Goal: Task Accomplishment & Management: Complete application form

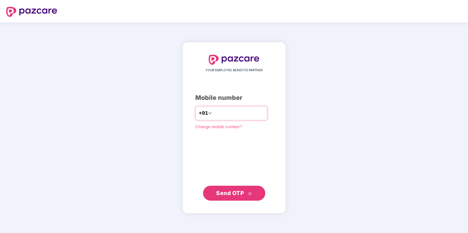
type input "**********"
click at [235, 206] on div "**********" at bounding box center [233, 128] width 103 height 172
click at [239, 191] on span "Send OTP" at bounding box center [230, 192] width 28 height 7
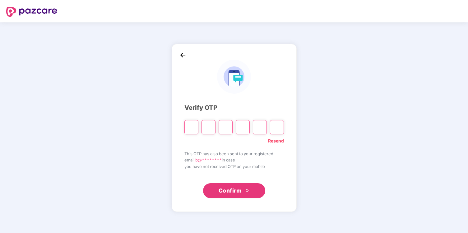
type input "*"
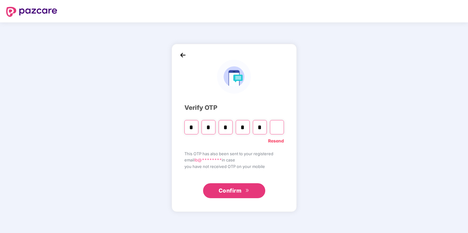
type input "*"
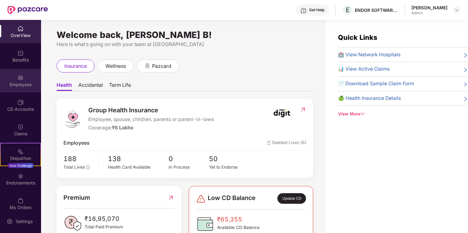
click at [28, 78] on div "Employees" at bounding box center [20, 80] width 41 height 23
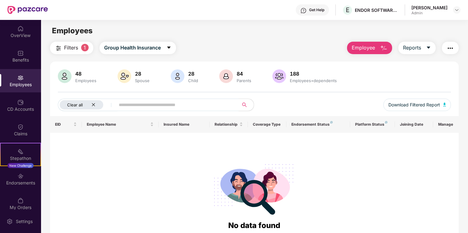
click at [94, 105] on icon "close" at bounding box center [93, 104] width 3 height 3
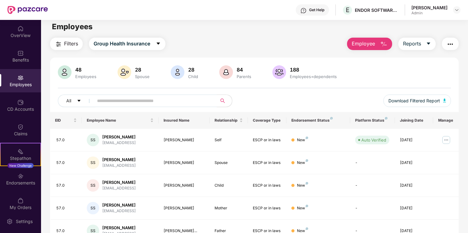
scroll to position [4, 0]
click at [79, 101] on icon "caret-down" at bounding box center [79, 101] width 4 height 4
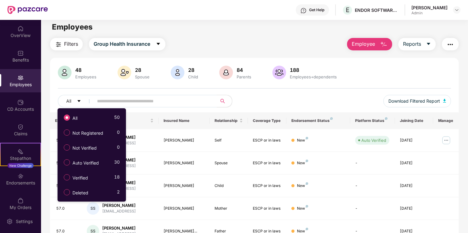
click at [106, 89] on div "48 Employees 28 Spouse 28 Child 84 Parents 188 Employees+dependents All Downloa…" at bounding box center [254, 89] width 409 height 47
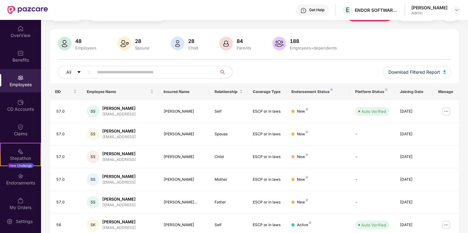
scroll to position [20, 0]
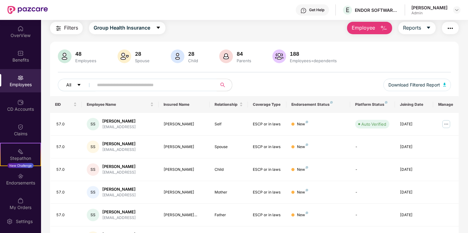
click at [78, 85] on icon "caret-down" at bounding box center [78, 85] width 3 height 2
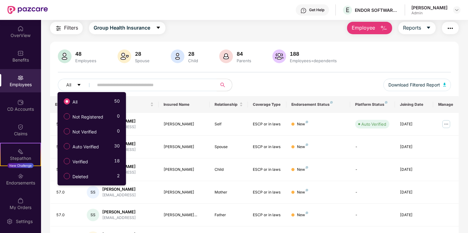
click at [248, 82] on div "All" at bounding box center [156, 85] width 196 height 12
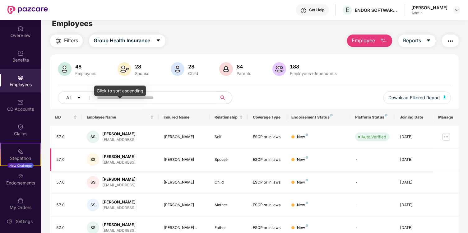
scroll to position [0, 0]
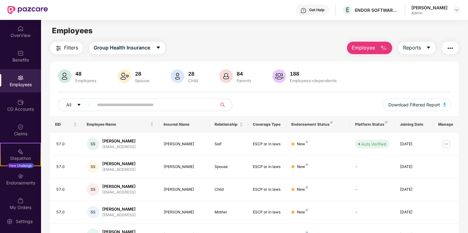
click at [21, 77] on img at bounding box center [20, 78] width 6 height 6
click at [384, 48] on img "button" at bounding box center [383, 47] width 7 height 7
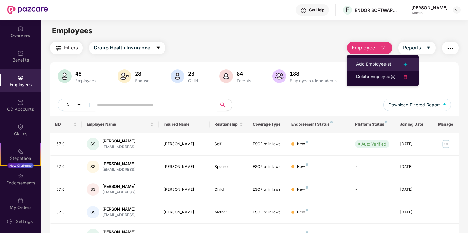
click at [386, 66] on div "Add Employee(s)" at bounding box center [373, 64] width 35 height 7
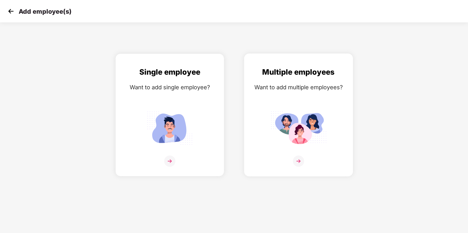
click at [304, 145] on img at bounding box center [298, 127] width 56 height 39
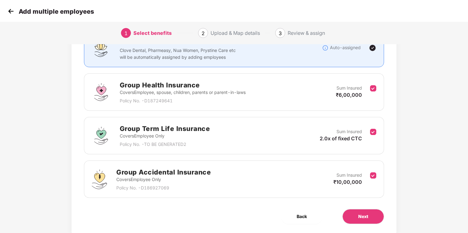
scroll to position [62, 0]
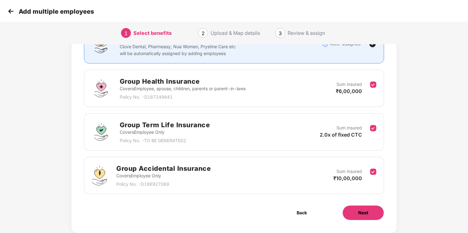
click at [366, 216] on button "Next" at bounding box center [363, 212] width 42 height 15
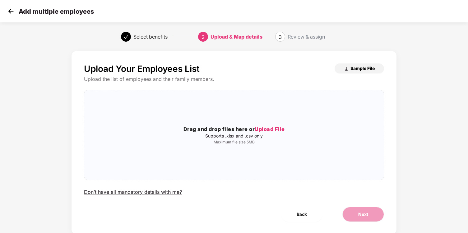
click at [355, 69] on span "Sample File" at bounding box center [362, 68] width 24 height 6
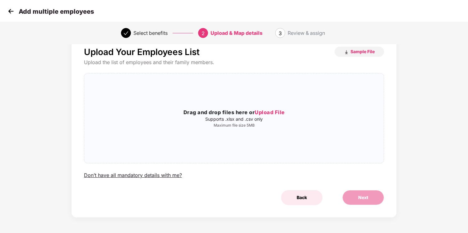
click at [301, 199] on span "Back" at bounding box center [301, 197] width 10 height 7
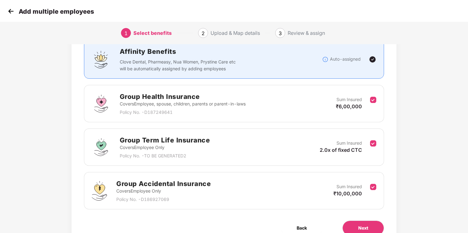
scroll to position [49, 0]
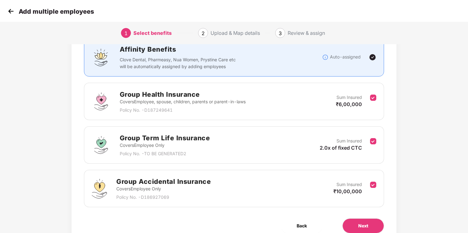
click at [373, 91] on div "Group Health Insurance Covers Employee, spouse, children, parents or parent-in-…" at bounding box center [234, 101] width 284 height 24
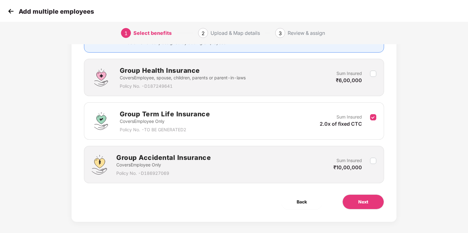
scroll to position [73, 0]
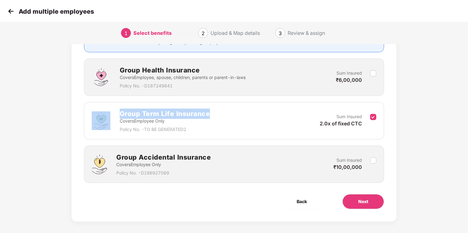
drag, startPoint x: 210, startPoint y: 111, endPoint x: 114, endPoint y: 111, distance: 96.6
click at [114, 111] on div "Group Term Life Insurance Covers Employee Only Policy No. - TO BE GENERATED2 Su…" at bounding box center [234, 120] width 284 height 24
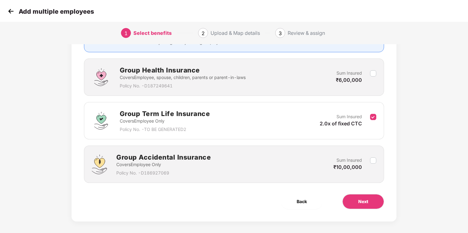
click at [73, 129] on div "Benefits 1 / 3 Selected Affinity Benefits Clove Dental, Pharmeasy, Nua Women, P…" at bounding box center [233, 99] width 325 height 243
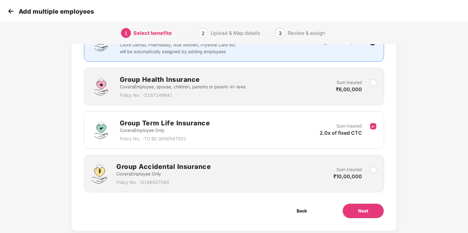
scroll to position [77, 0]
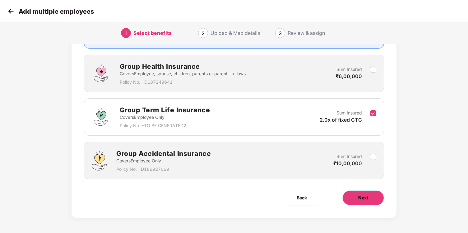
click at [369, 194] on button "Next" at bounding box center [363, 197] width 42 height 15
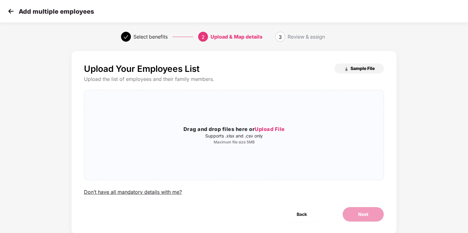
click at [351, 68] on span "Sample File" at bounding box center [362, 68] width 24 height 6
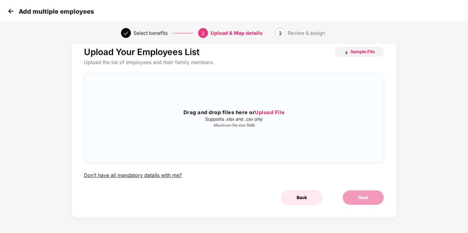
click at [309, 196] on button "Back" at bounding box center [301, 197] width 41 height 15
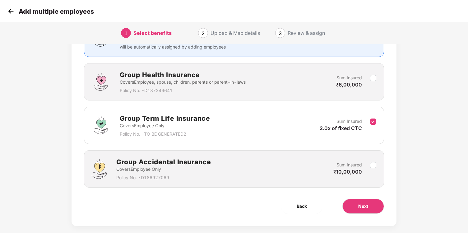
scroll to position [77, 0]
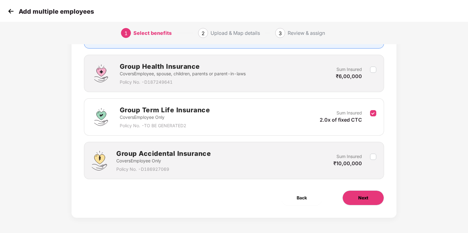
click at [363, 196] on span "Next" at bounding box center [363, 197] width 10 height 7
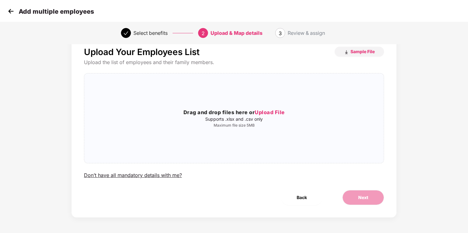
scroll to position [0, 0]
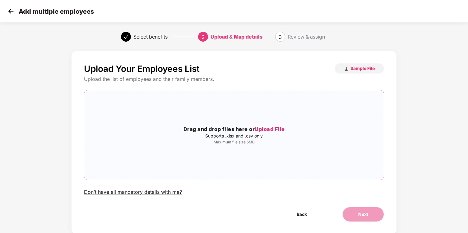
click at [272, 132] on span "Upload File" at bounding box center [269, 129] width 30 height 6
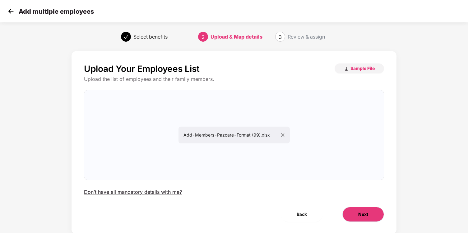
click at [355, 209] on button "Next" at bounding box center [363, 214] width 42 height 15
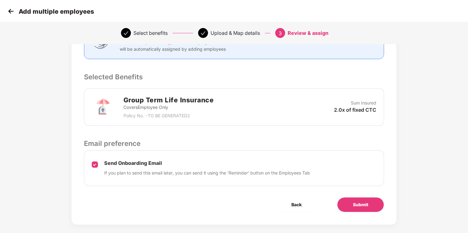
scroll to position [109, 0]
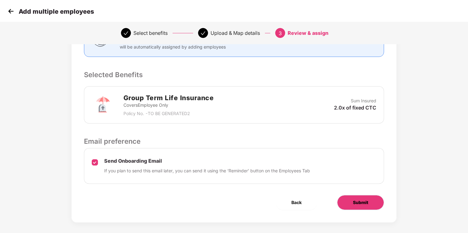
click at [365, 206] on button "Submit" at bounding box center [360, 202] width 47 height 15
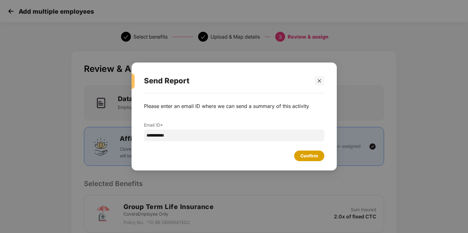
click at [307, 155] on div "Confirm" at bounding box center [309, 155] width 18 height 7
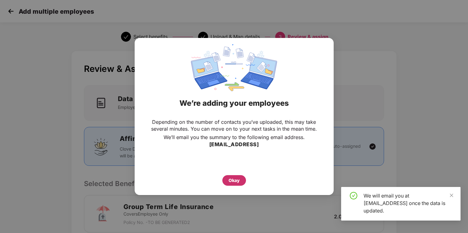
click at [234, 177] on div "Okay" at bounding box center [233, 180] width 11 height 7
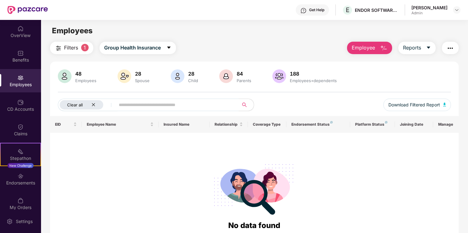
click at [94, 105] on icon "close" at bounding box center [93, 104] width 3 height 3
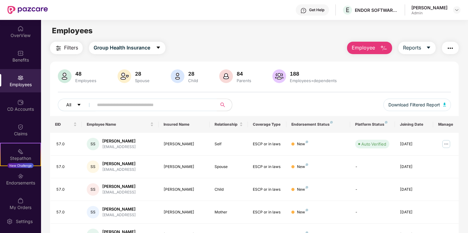
click at [80, 105] on icon "caret-down" at bounding box center [79, 105] width 4 height 4
click at [136, 45] on span "Group Health Insurance" at bounding box center [122, 48] width 57 height 8
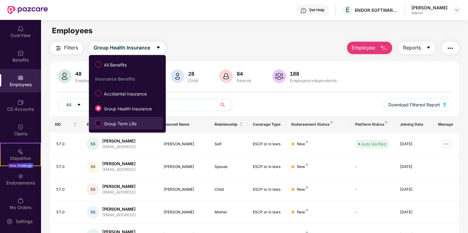
click at [130, 121] on span "Group Term Life" at bounding box center [120, 123] width 38 height 7
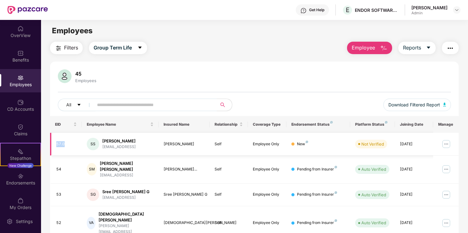
drag, startPoint x: 56, startPoint y: 144, endPoint x: 71, endPoint y: 144, distance: 14.6
click at [71, 144] on div "57.0" at bounding box center [66, 144] width 21 height 6
click at [188, 80] on div "45 Employees" at bounding box center [254, 76] width 393 height 15
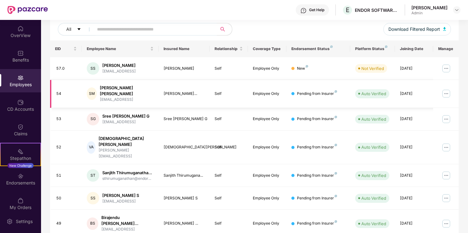
scroll to position [74, 0]
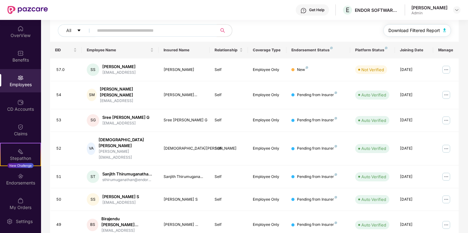
click at [443, 32] on img "button" at bounding box center [444, 30] width 3 height 4
click at [300, 33] on div "All Download Filtered Report" at bounding box center [254, 32] width 393 height 17
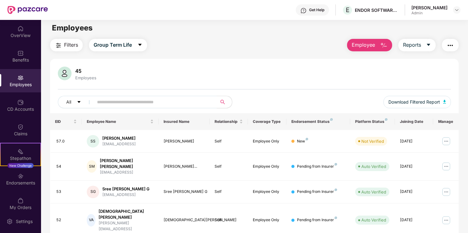
scroll to position [0, 0]
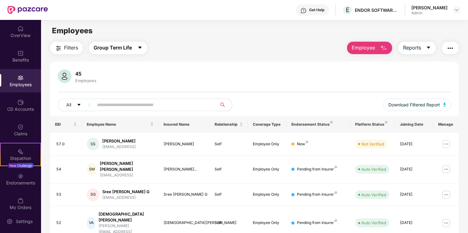
click at [110, 47] on span "Group Term Life" at bounding box center [113, 48] width 38 height 8
click at [276, 96] on div "45 Employees All Download Filtered Report" at bounding box center [254, 92] width 409 height 47
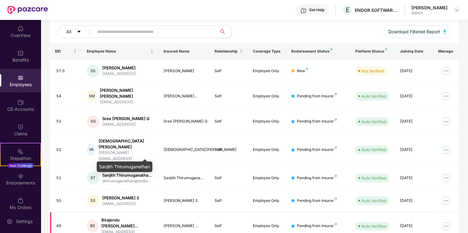
scroll to position [68, 0]
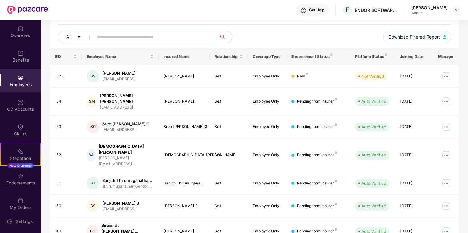
click at [139, 40] on input "text" at bounding box center [153, 36] width 112 height 9
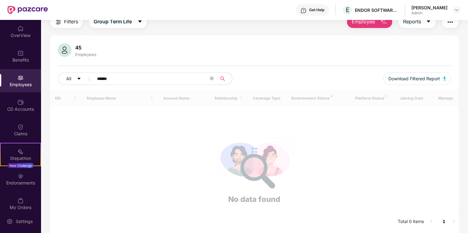
scroll to position [26, 0]
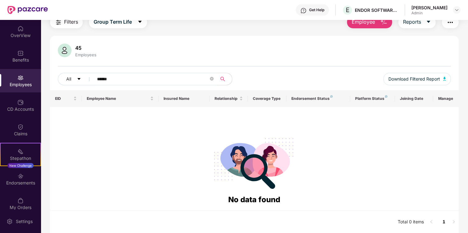
drag, startPoint x: 115, startPoint y: 80, endPoint x: 89, endPoint y: 80, distance: 25.8
click at [89, 80] on span "******" at bounding box center [152, 79] width 127 height 12
type input "********"
drag, startPoint x: 121, startPoint y: 79, endPoint x: 94, endPoint y: 79, distance: 27.0
click at [94, 79] on span "********" at bounding box center [152, 79] width 127 height 12
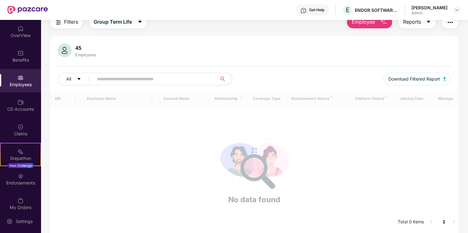
click at [106, 82] on input "text" at bounding box center [153, 78] width 112 height 9
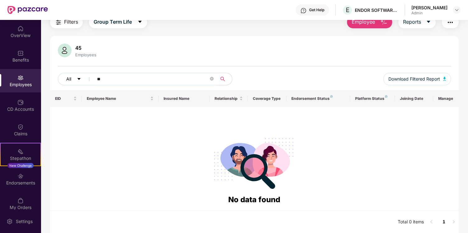
drag, startPoint x: 111, startPoint y: 79, endPoint x: 87, endPoint y: 79, distance: 24.2
click at [87, 79] on div "All **" at bounding box center [156, 79] width 196 height 12
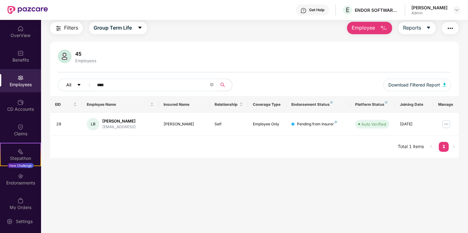
scroll to position [20, 0]
type input "*"
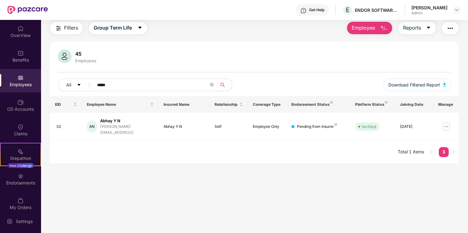
drag, startPoint x: 111, startPoint y: 88, endPoint x: 94, endPoint y: 88, distance: 16.8
click at [94, 88] on span "*****" at bounding box center [152, 85] width 127 height 12
drag, startPoint x: 107, startPoint y: 86, endPoint x: 88, endPoint y: 86, distance: 18.6
click at [88, 86] on div "All ***" at bounding box center [156, 85] width 196 height 12
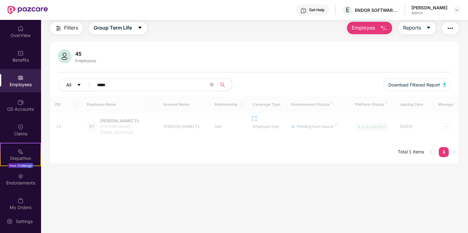
scroll to position [26, 0]
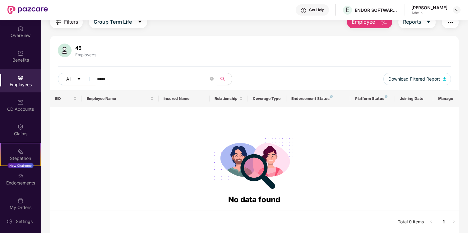
click at [101, 80] on input "*****" at bounding box center [153, 78] width 112 height 9
type input "******"
click at [107, 80] on input "******" at bounding box center [153, 78] width 112 height 9
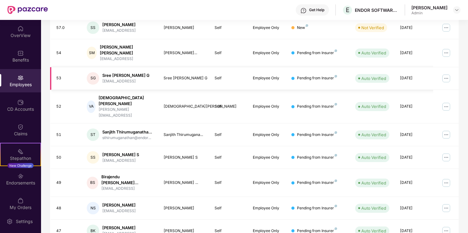
scroll to position [129, 0]
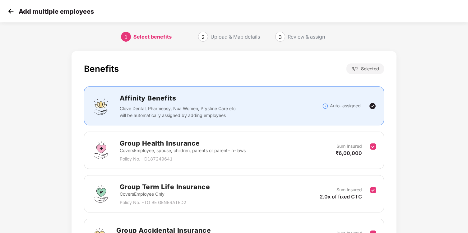
scroll to position [0, 1]
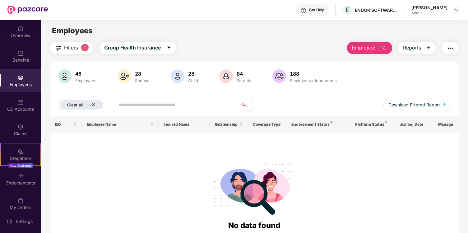
click at [95, 103] on icon "close" at bounding box center [93, 105] width 4 height 4
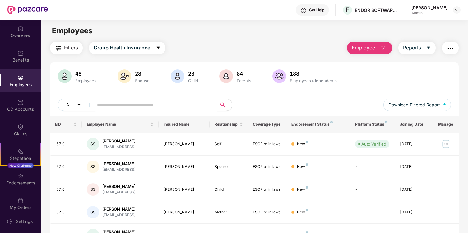
click at [76, 105] on button "All" at bounding box center [77, 105] width 38 height 12
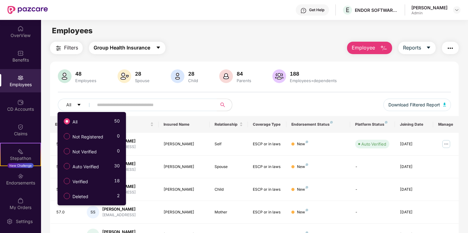
click at [141, 48] on span "Group Health Insurance" at bounding box center [122, 48] width 57 height 8
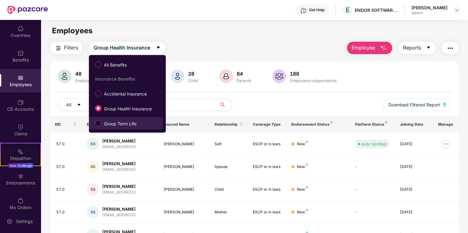
click at [130, 123] on span "Group Term Life" at bounding box center [120, 123] width 38 height 7
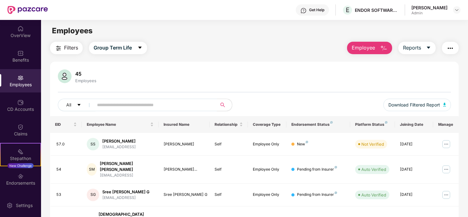
click at [115, 103] on input "text" at bounding box center [153, 104] width 112 height 9
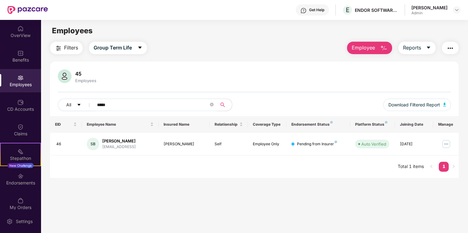
drag, startPoint x: 151, startPoint y: 104, endPoint x: 93, endPoint y: 104, distance: 58.1
click at [93, 104] on span "*****" at bounding box center [152, 105] width 127 height 12
paste input "**********"
drag, startPoint x: 134, startPoint y: 105, endPoint x: 72, endPoint y: 105, distance: 62.1
click at [72, 105] on div "**********" at bounding box center [156, 105] width 196 height 12
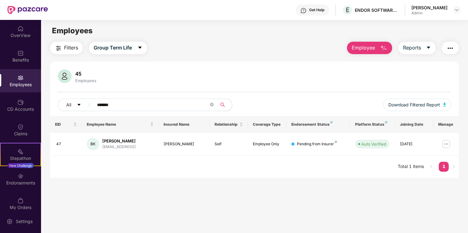
drag, startPoint x: 121, startPoint y: 103, endPoint x: 93, endPoint y: 103, distance: 28.6
click at [93, 103] on span "*******" at bounding box center [152, 105] width 127 height 12
type input "*******"
click at [131, 44] on span "Group Term Life" at bounding box center [113, 48] width 38 height 8
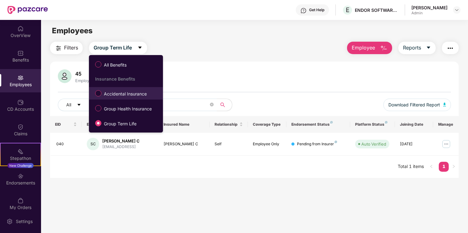
click at [136, 89] on label "Accidental Insurance" at bounding box center [122, 93] width 60 height 11
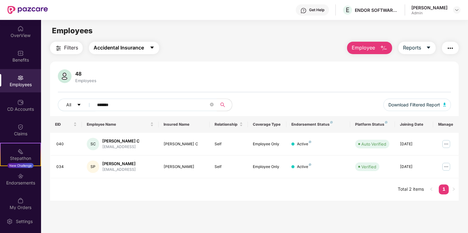
click at [152, 47] on icon "caret-down" at bounding box center [151, 48] width 3 height 2
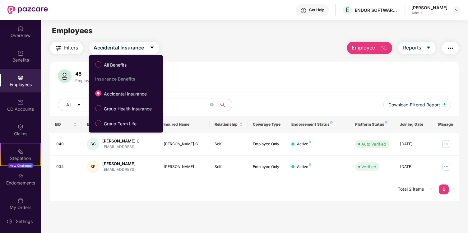
click at [198, 64] on div "48 Employees All ******* Download Filtered Report EID Employee Name Insured Nam…" at bounding box center [254, 131] width 409 height 139
